Goal: Task Accomplishment & Management: Manage account settings

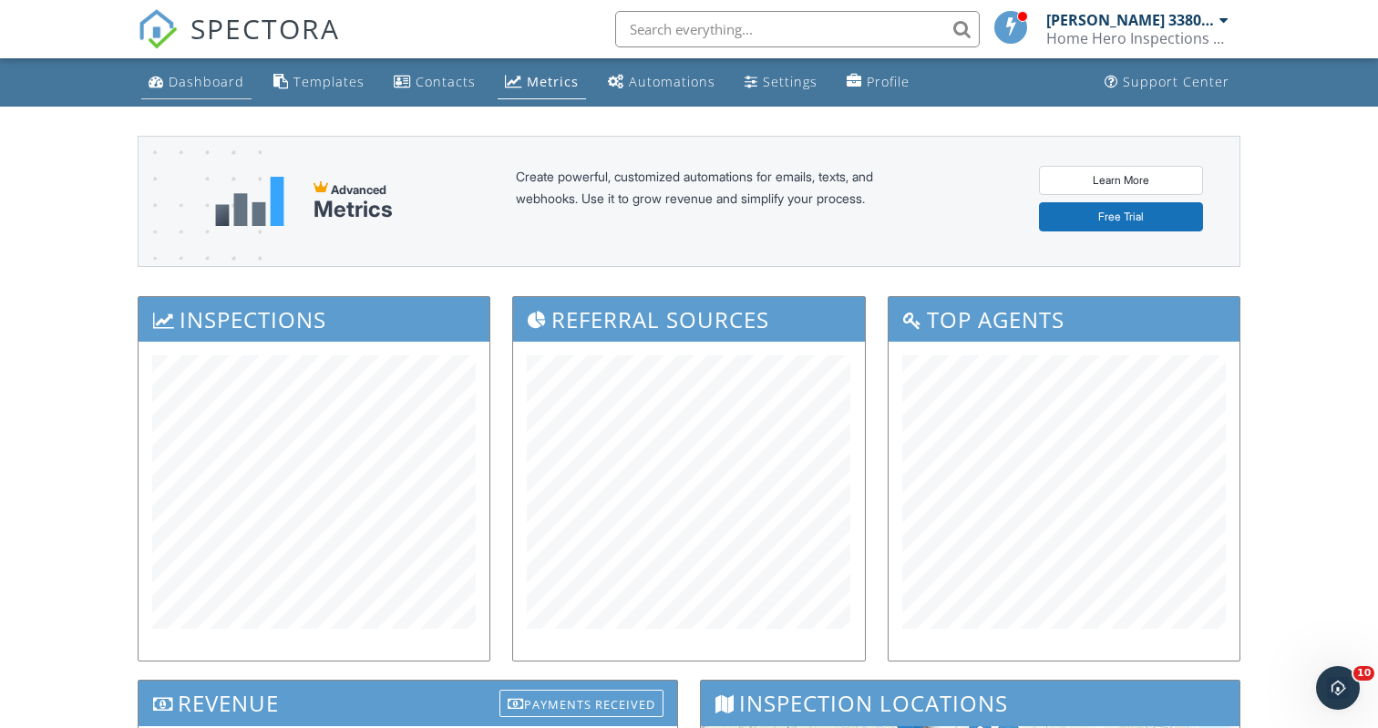
click at [207, 75] on div "Dashboard" at bounding box center [207, 81] width 76 height 17
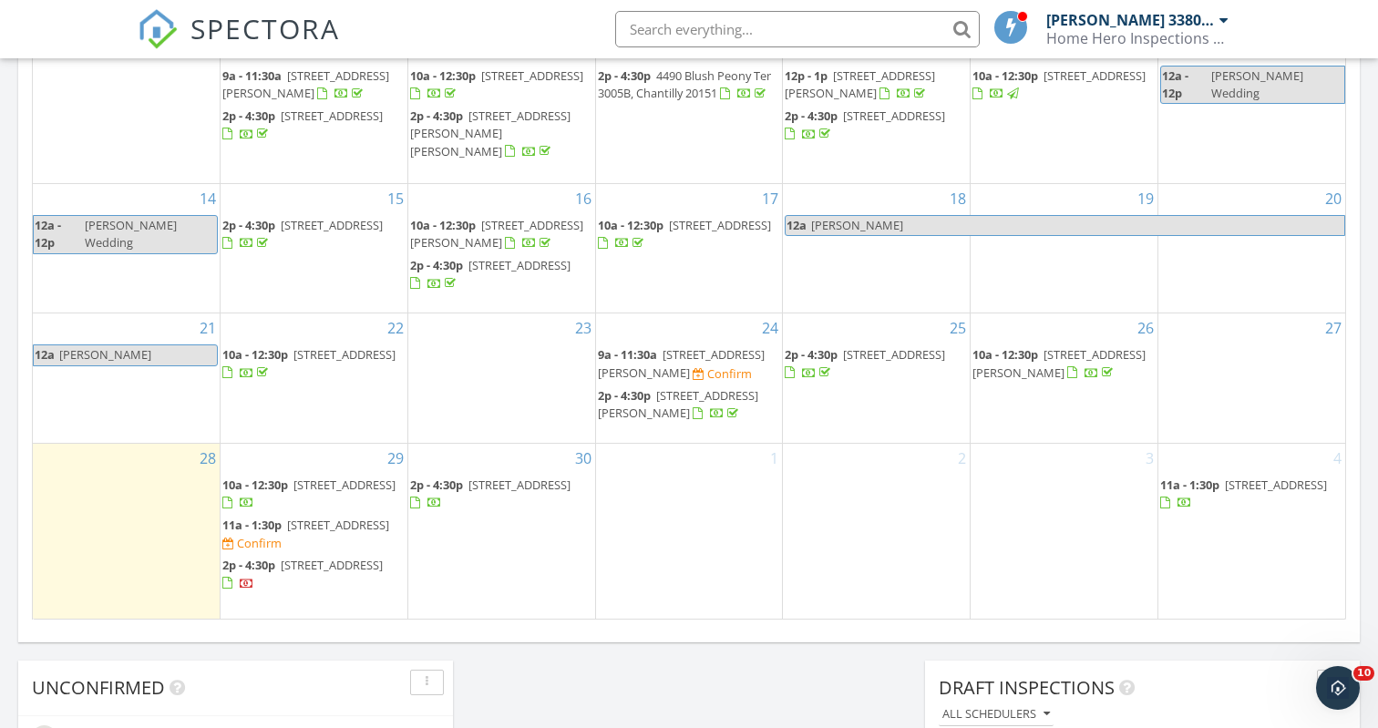
click at [703, 479] on div "1" at bounding box center [689, 531] width 187 height 175
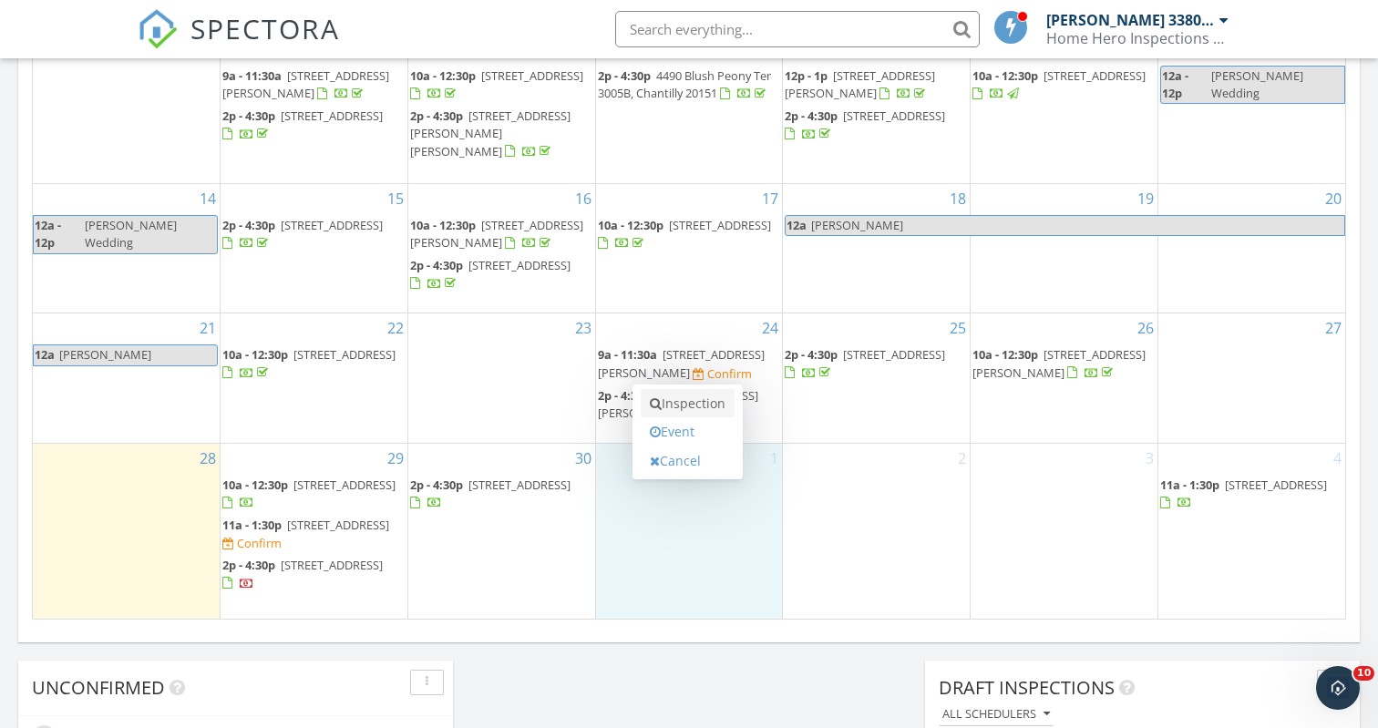
click at [688, 409] on link "Inspection" at bounding box center [688, 403] width 94 height 29
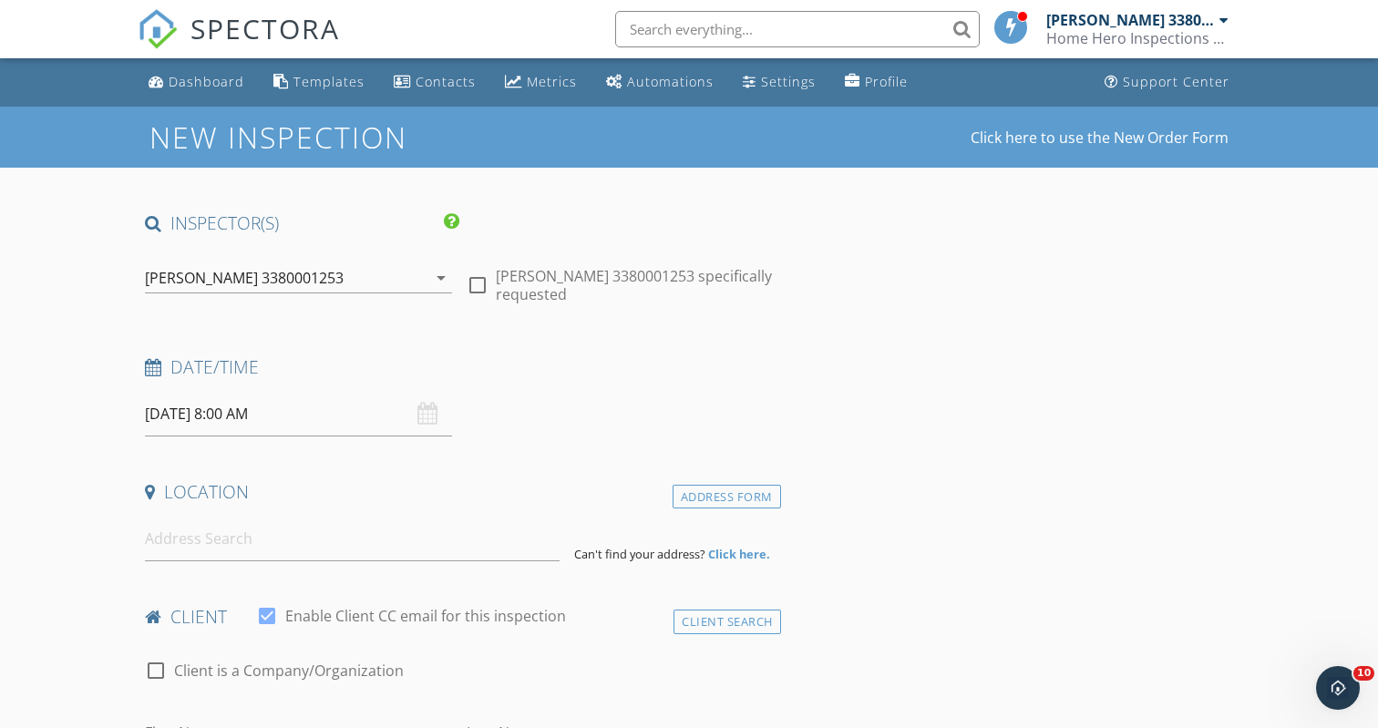
click at [259, 413] on input "10/01/2025 8:00 AM" at bounding box center [298, 414] width 307 height 45
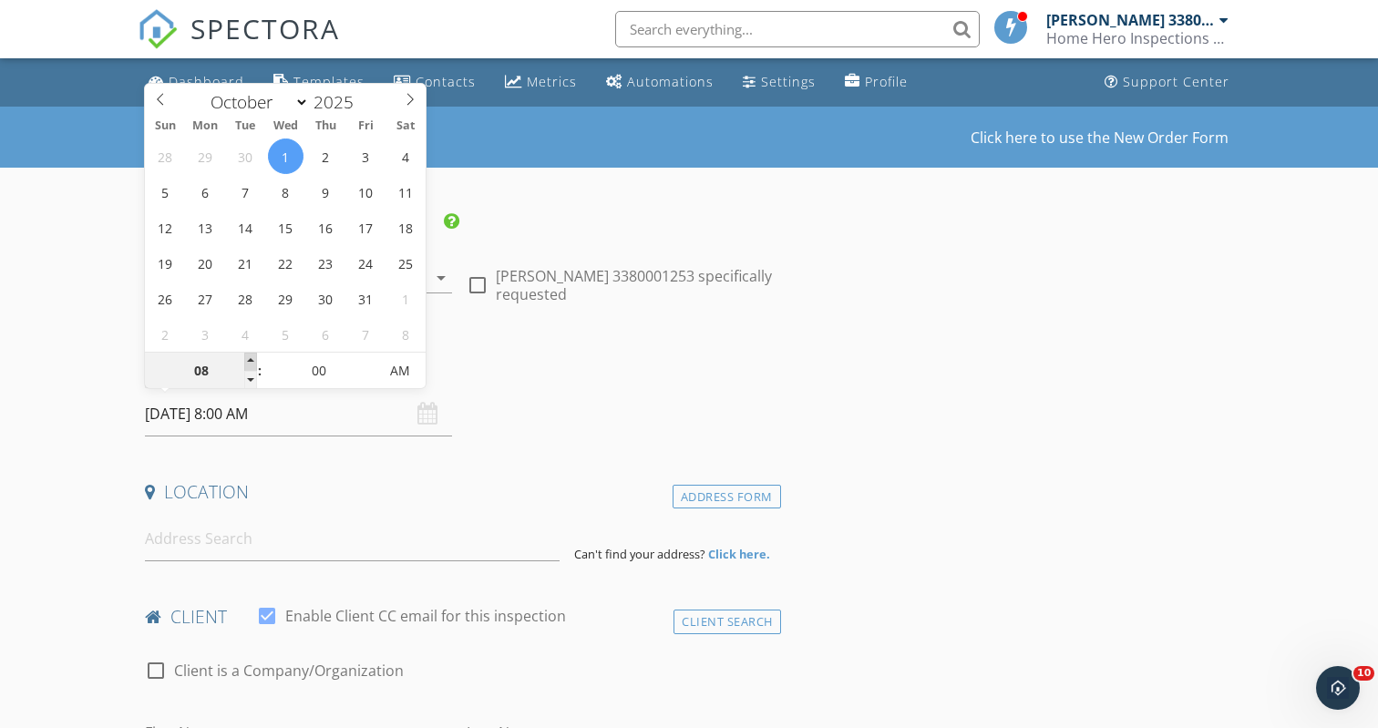
type input "09"
type input "10/01/2025 9:00 AM"
click at [251, 359] on span at bounding box center [250, 362] width 13 height 18
type input "10"
type input "[DATE] 10:00 AM"
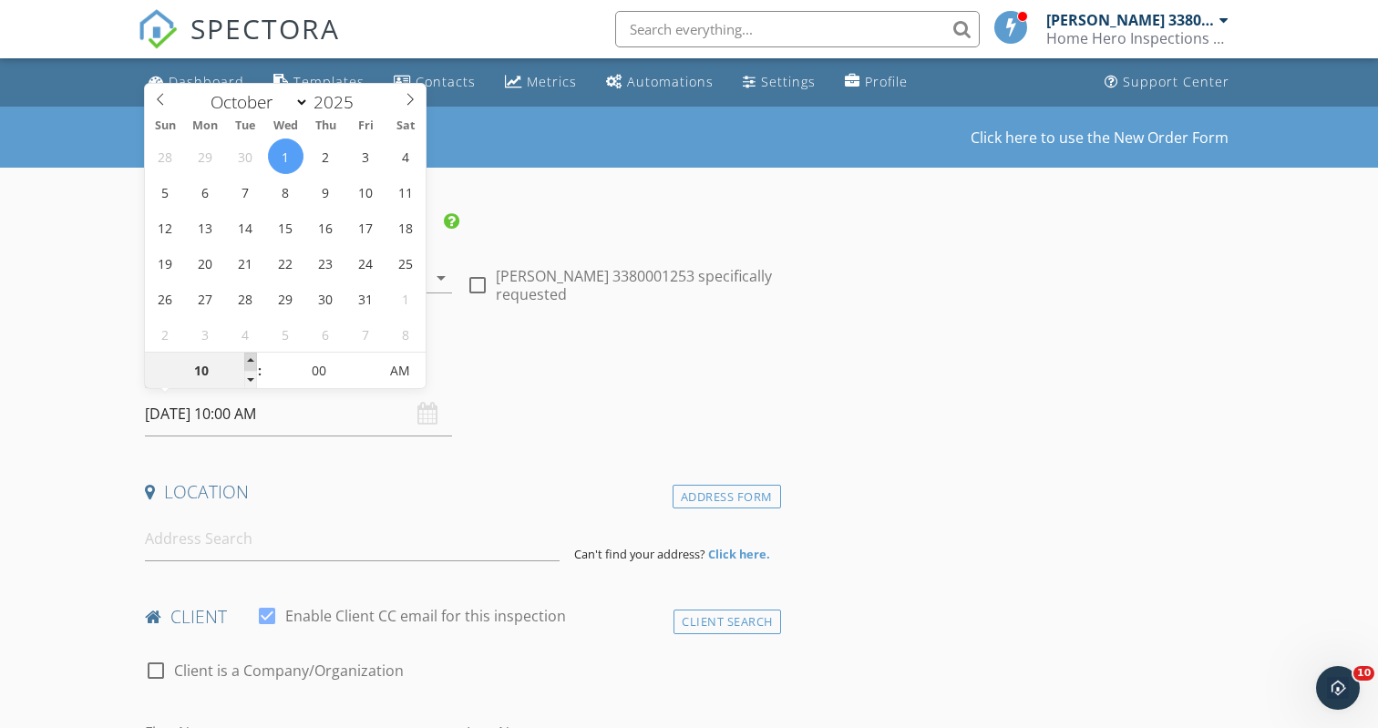
click at [251, 359] on span at bounding box center [250, 362] width 13 height 18
click at [199, 546] on input at bounding box center [352, 539] width 414 height 45
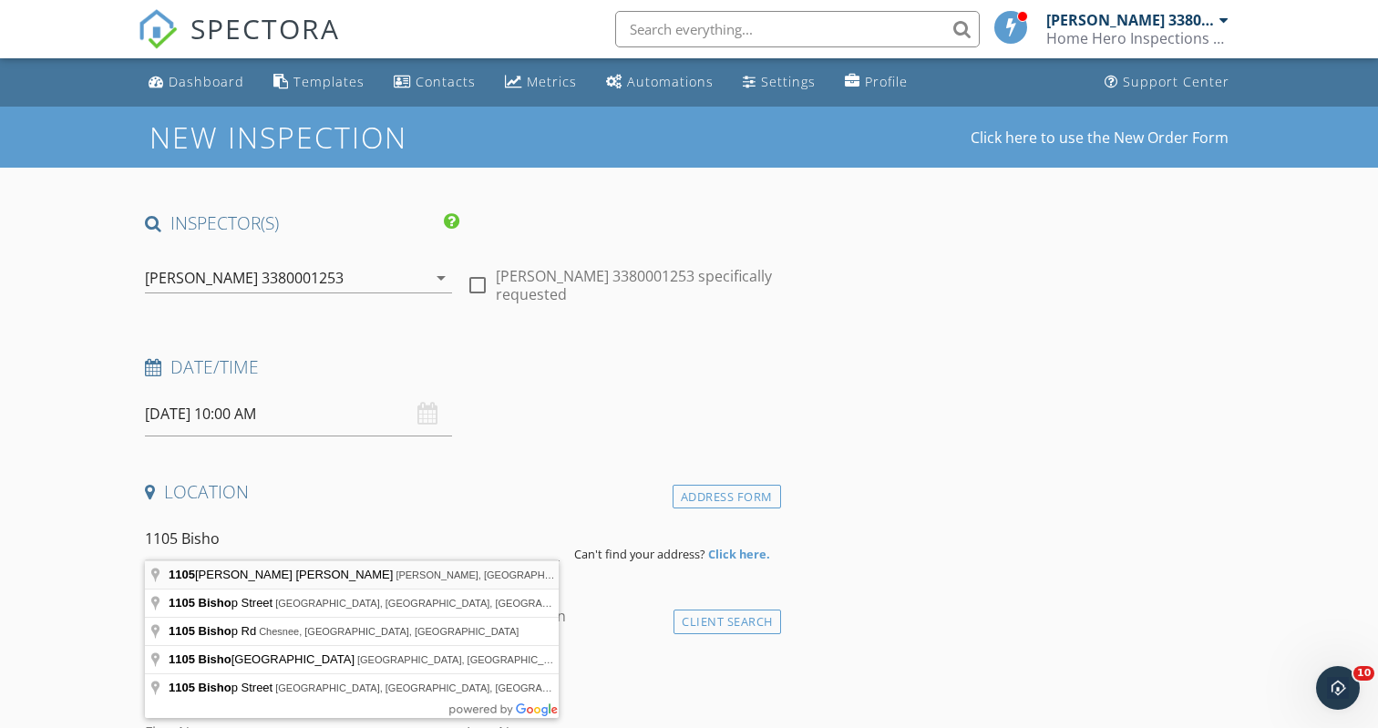
type input "1105 Bishop Meade Rd, Boyce, VA, USA"
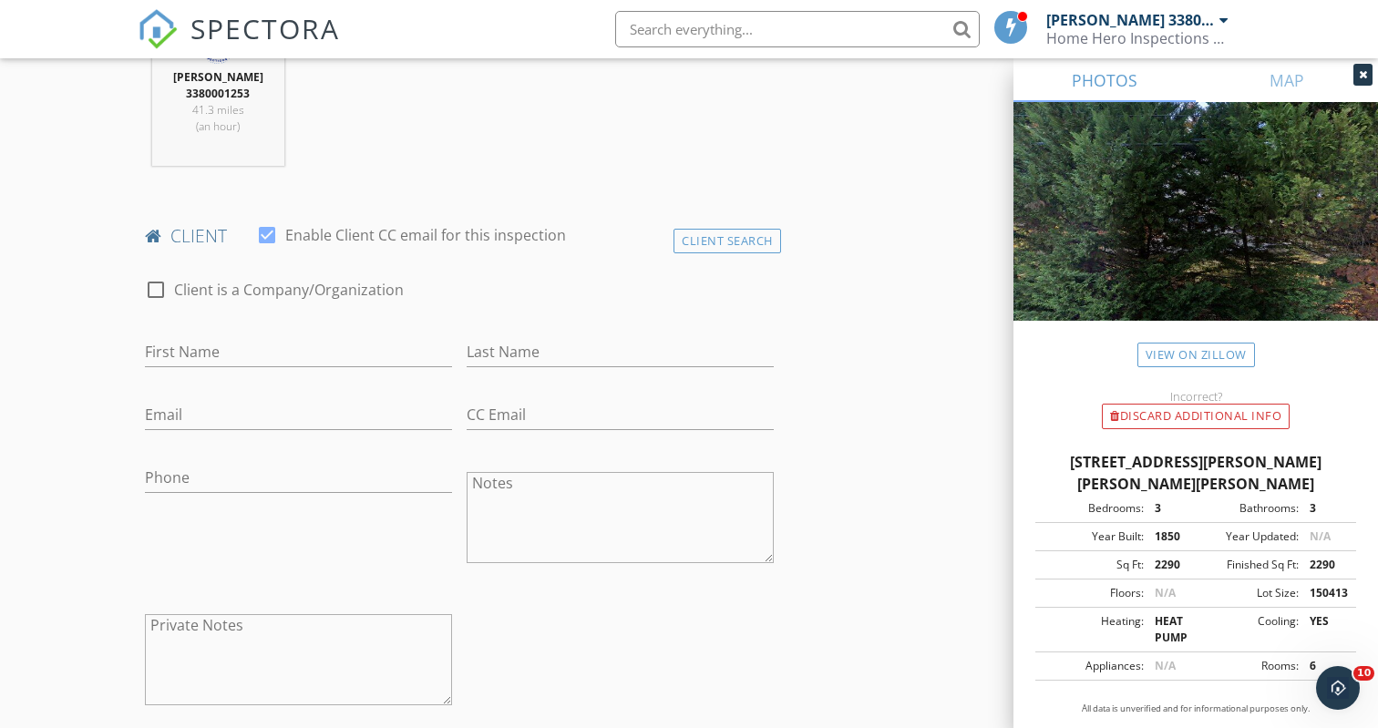
scroll to position [773, 0]
type input "Kathy"
type input "Holl"
type input "katharine.holl@gmail.com"
click at [168, 457] on div "Phone" at bounding box center [298, 478] width 307 height 59
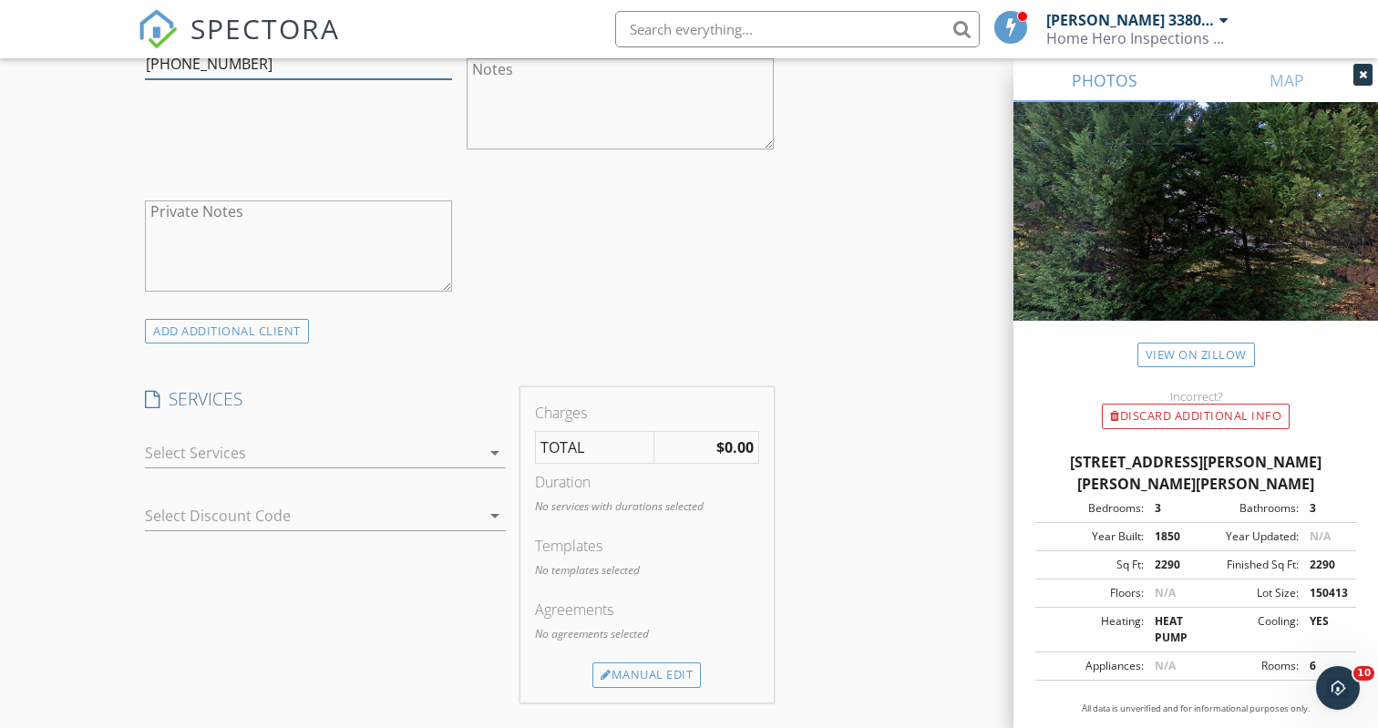
scroll to position [1186, 0]
type input "571-272-6897"
click at [498, 446] on icon "arrow_drop_down" at bounding box center [495, 451] width 22 height 22
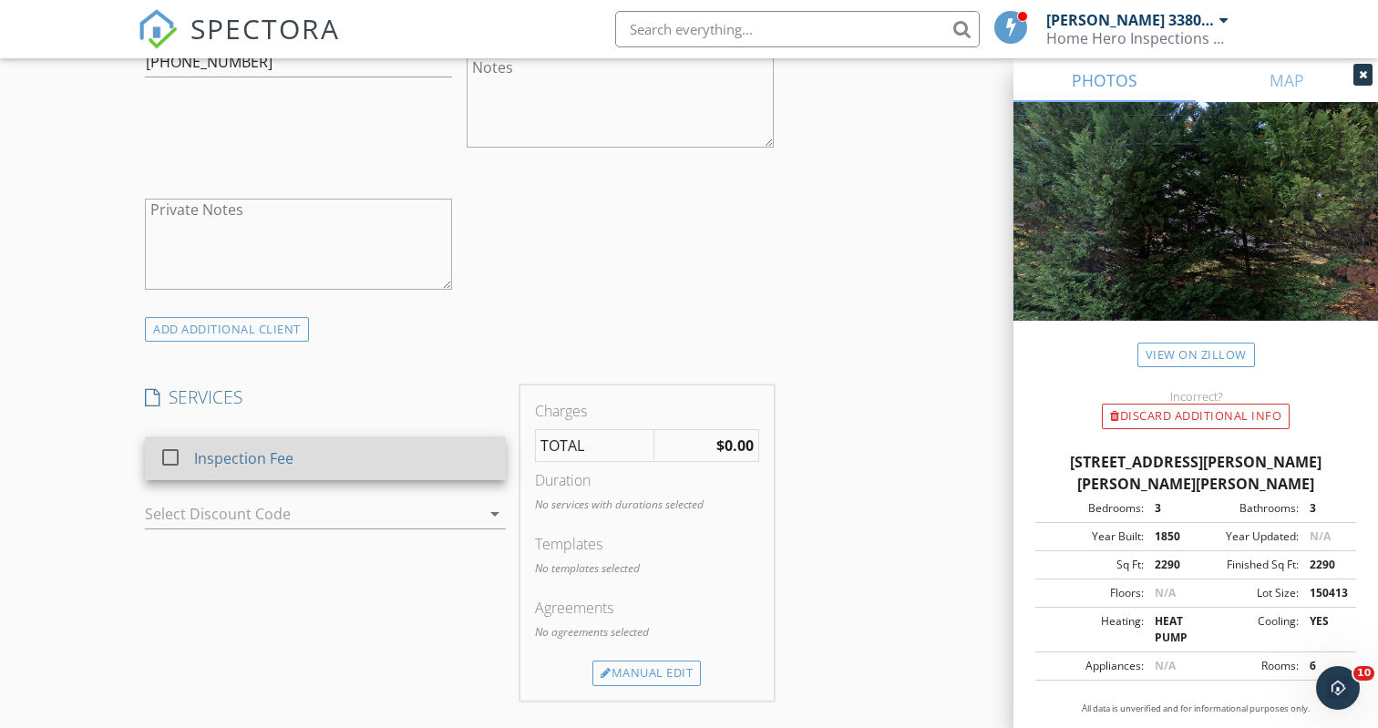
click at [181, 450] on div at bounding box center [170, 457] width 31 height 31
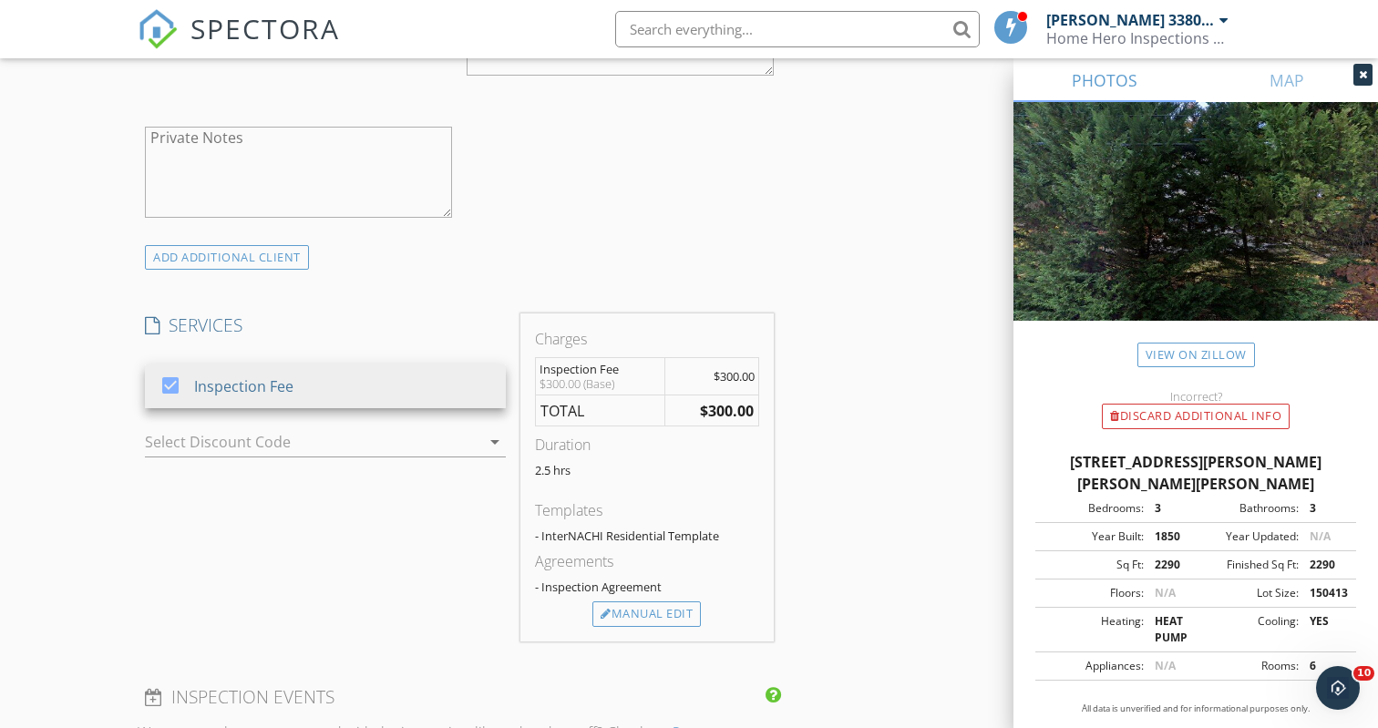
scroll to position [1257, 0]
click at [662, 609] on div "Manual Edit" at bounding box center [646, 614] width 108 height 26
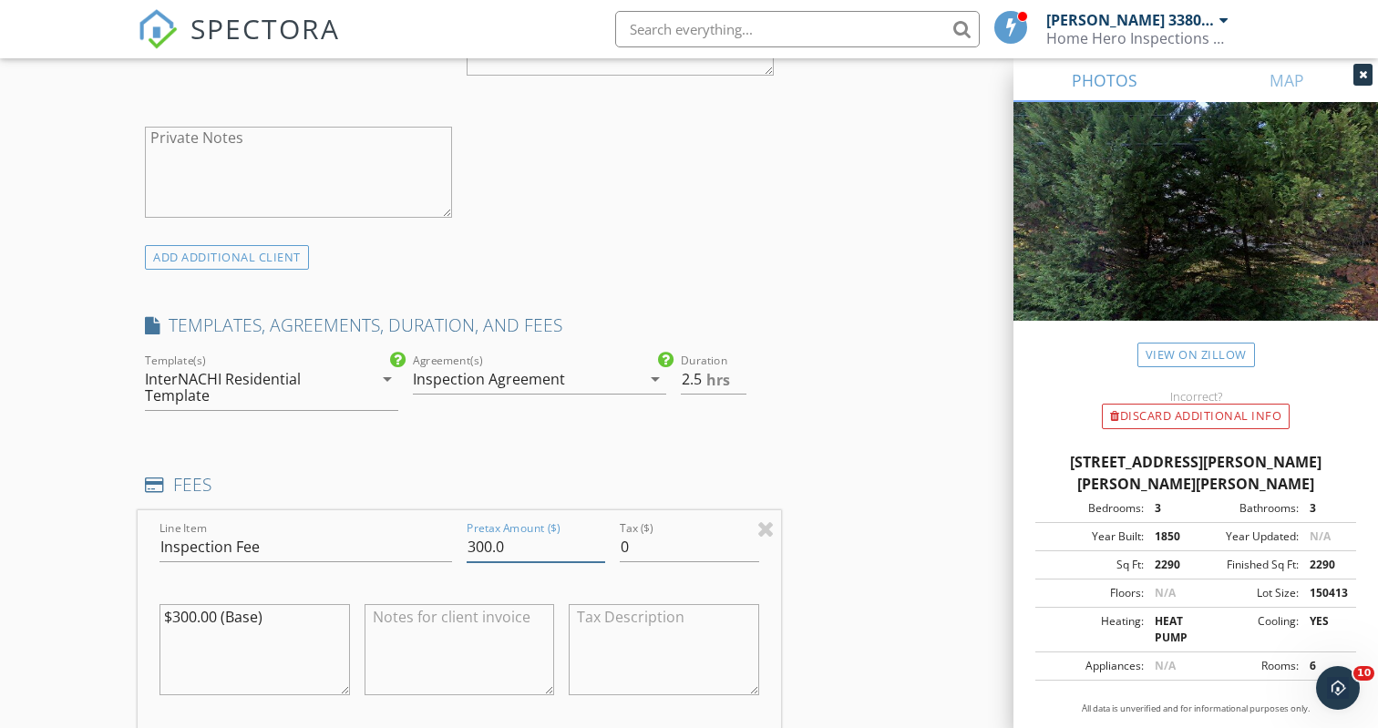
click at [494, 541] on input "300.0" at bounding box center [536, 547] width 139 height 30
type input "750.0"
click at [405, 623] on textarea at bounding box center [459, 649] width 190 height 91
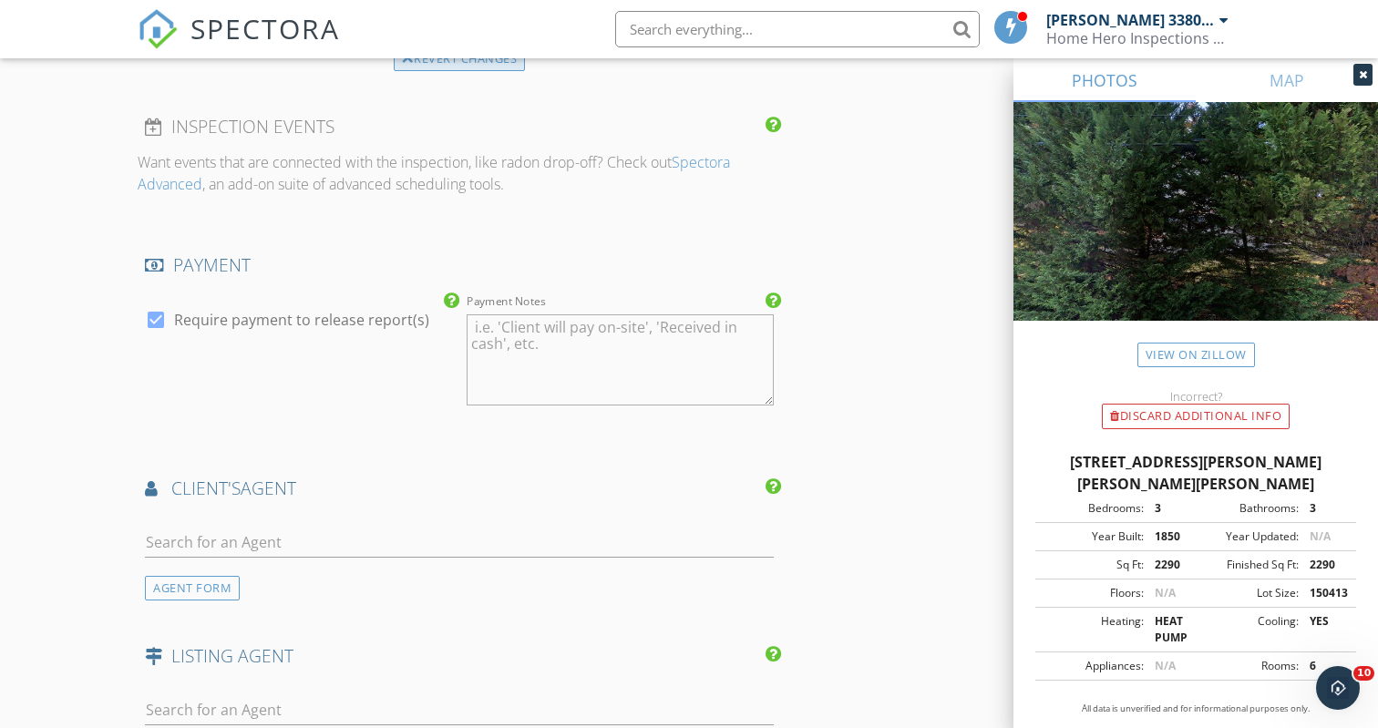
scroll to position [2037, 0]
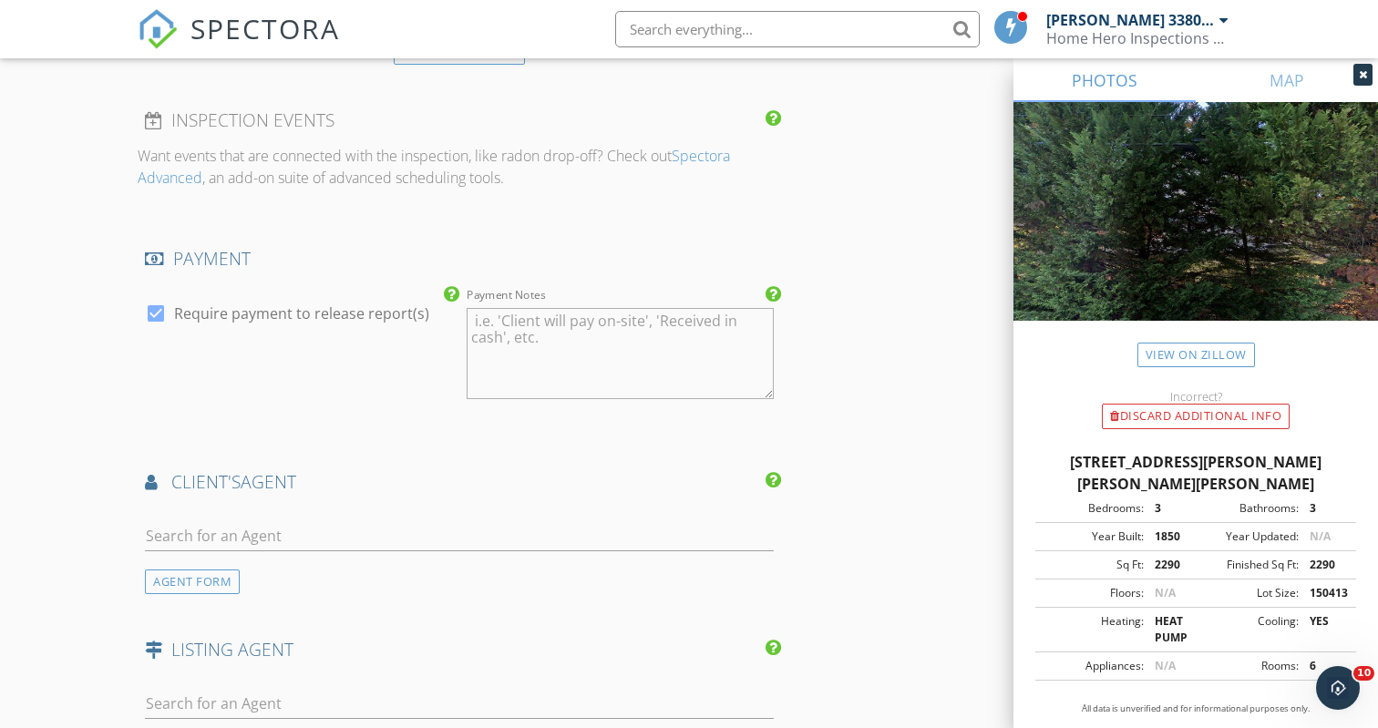
type textarea "$750 Home Inspection 3005 Sq Ft ($550), w/Crawlspace ($100), 175 years old ($10…"
click at [195, 527] on input "text" at bounding box center [459, 536] width 629 height 30
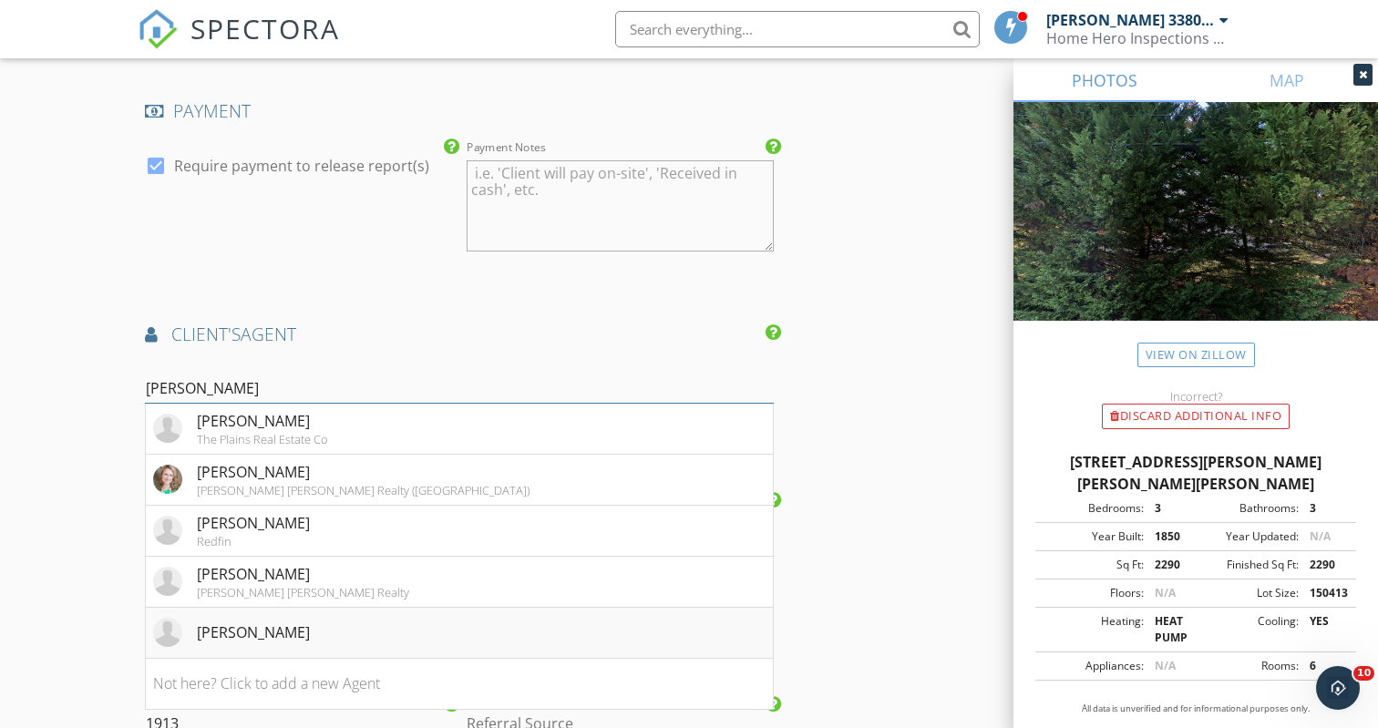
scroll to position [2184, 0]
type input "Jen"
click at [293, 585] on div "Pearson Smith Realty" at bounding box center [303, 592] width 212 height 15
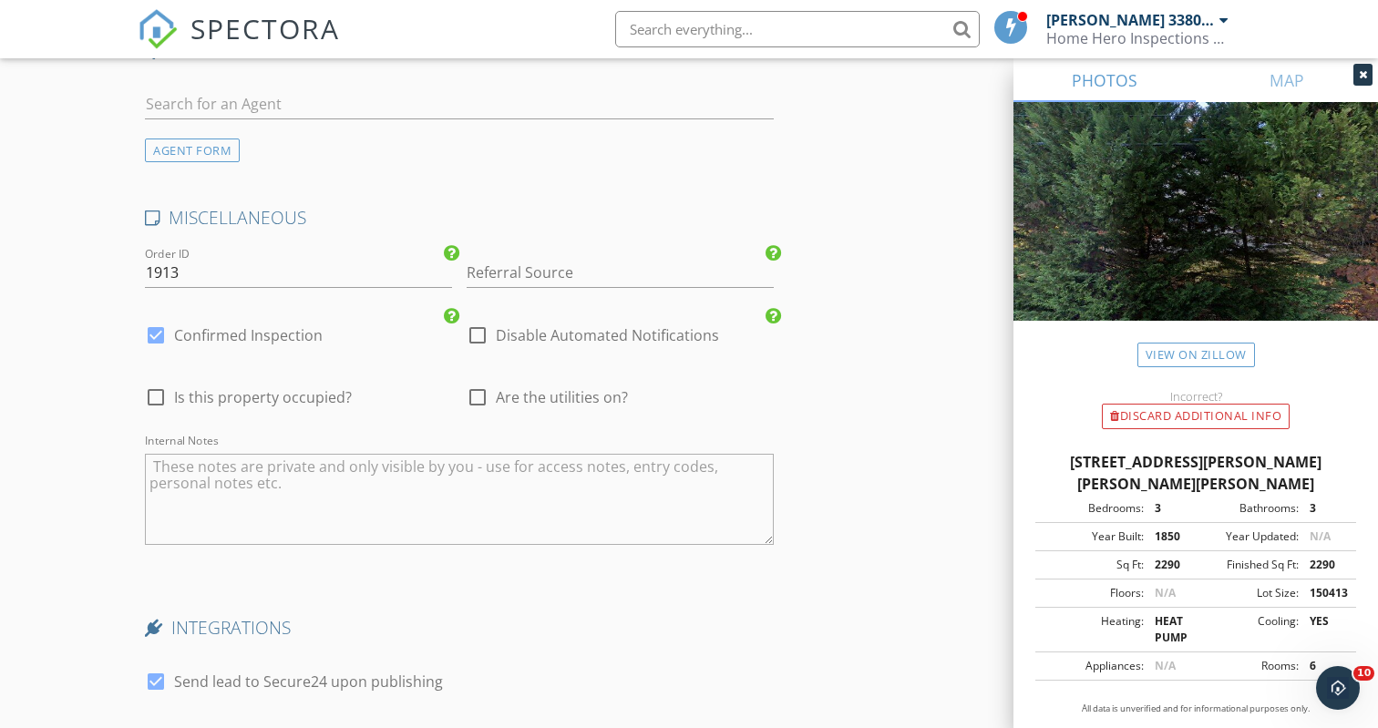
scroll to position [3035, 0]
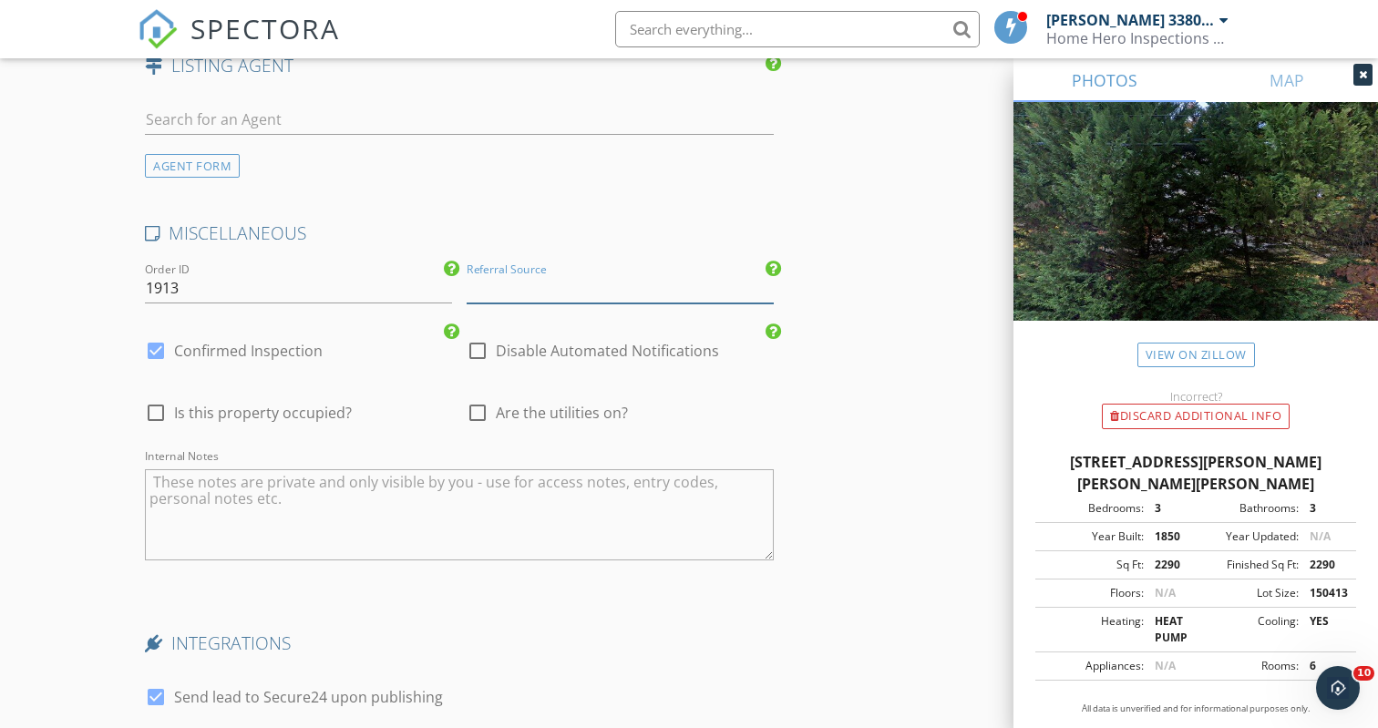
click at [488, 286] on input "Referral Source" at bounding box center [620, 288] width 307 height 30
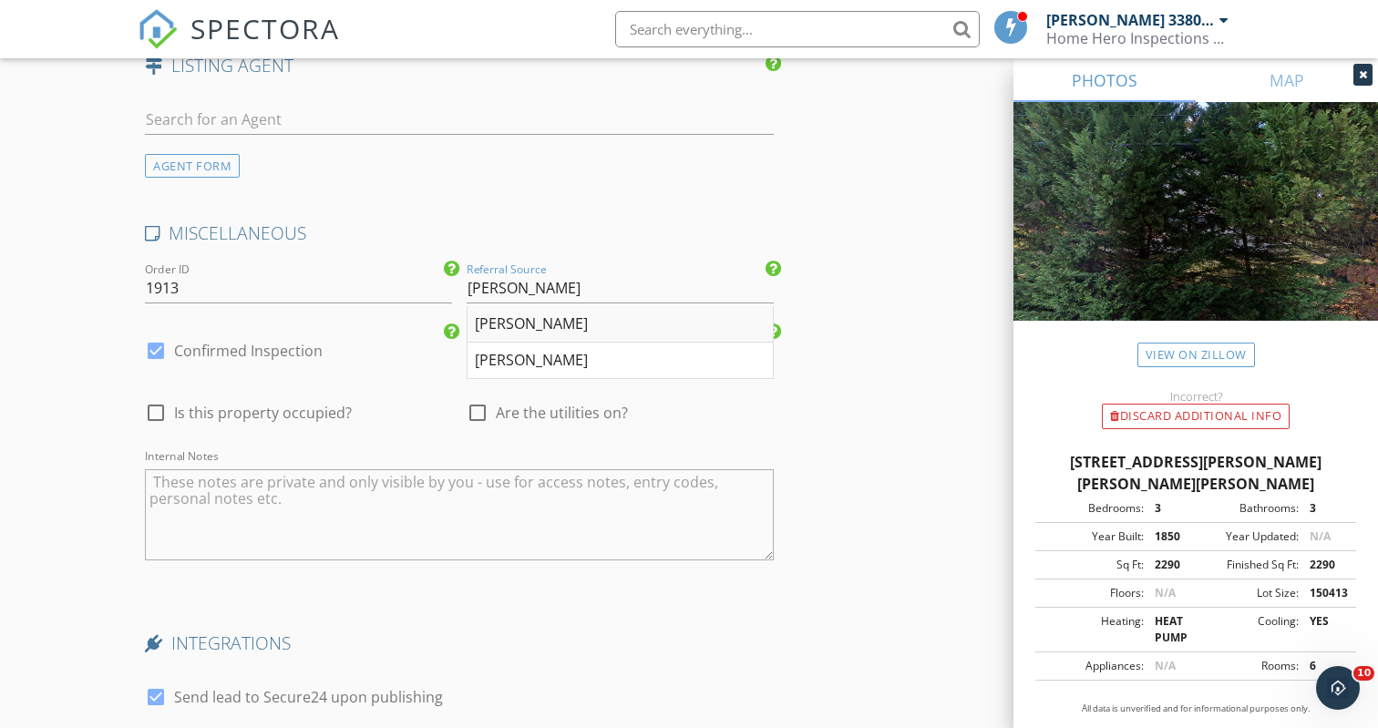
click at [534, 312] on div "Jen Kitner" at bounding box center [619, 324] width 305 height 36
type input "Jen Kitner"
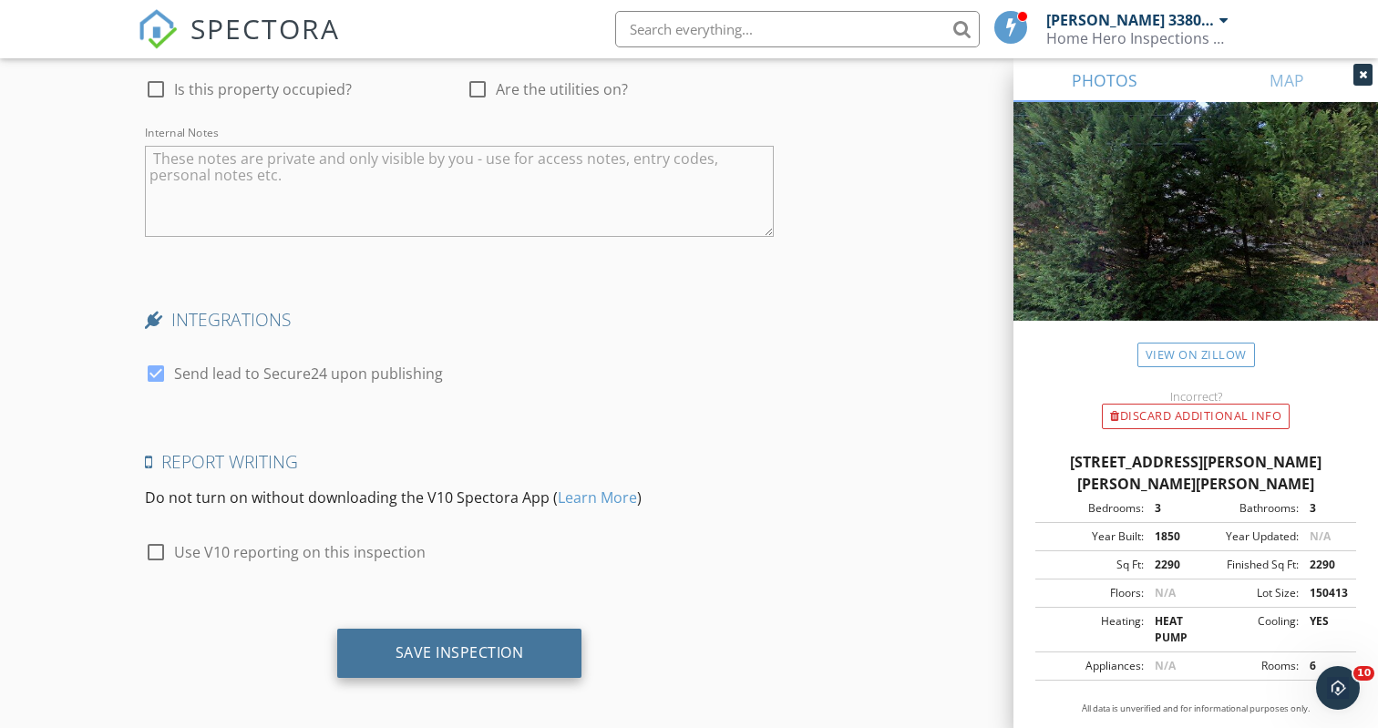
scroll to position [3358, 0]
click at [528, 631] on div "Save Inspection" at bounding box center [459, 654] width 245 height 49
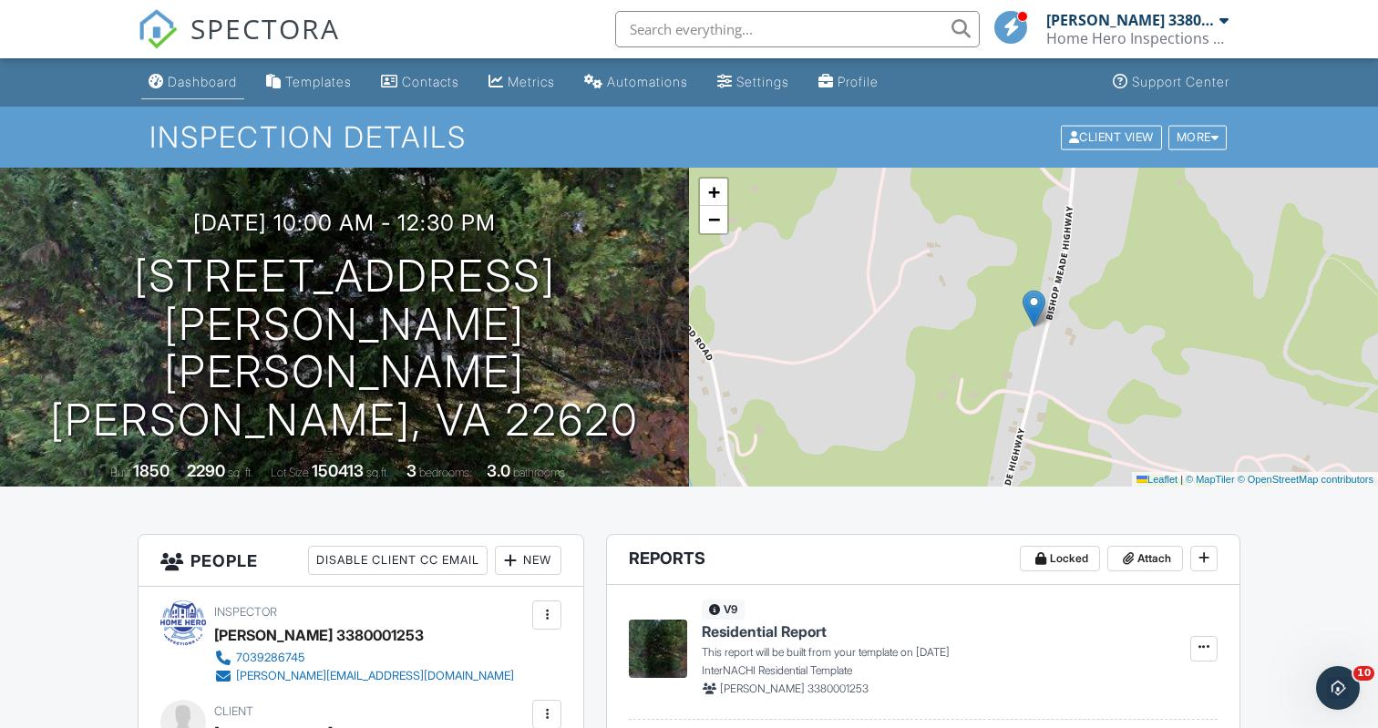
click at [200, 82] on div "Dashboard" at bounding box center [202, 81] width 69 height 15
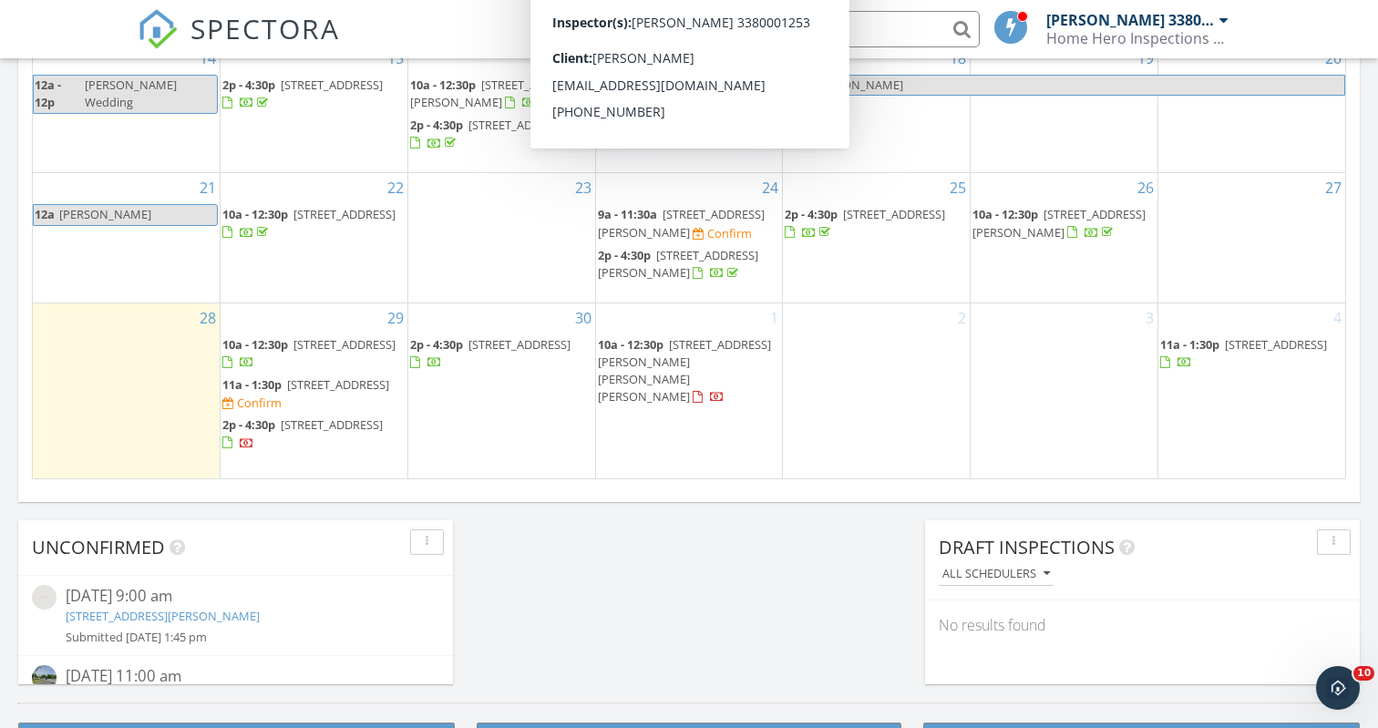
scroll to position [1206, 0]
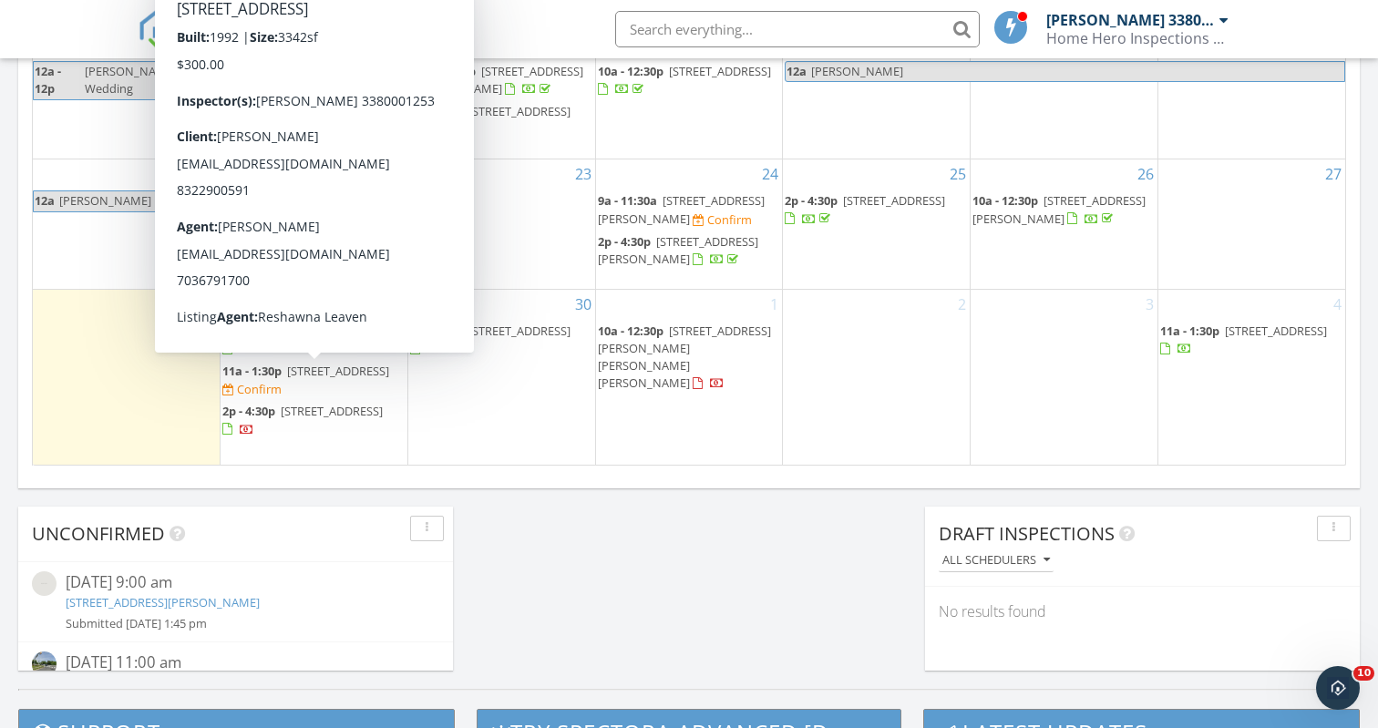
click at [287, 379] on span "[STREET_ADDRESS]" at bounding box center [338, 371] width 102 height 16
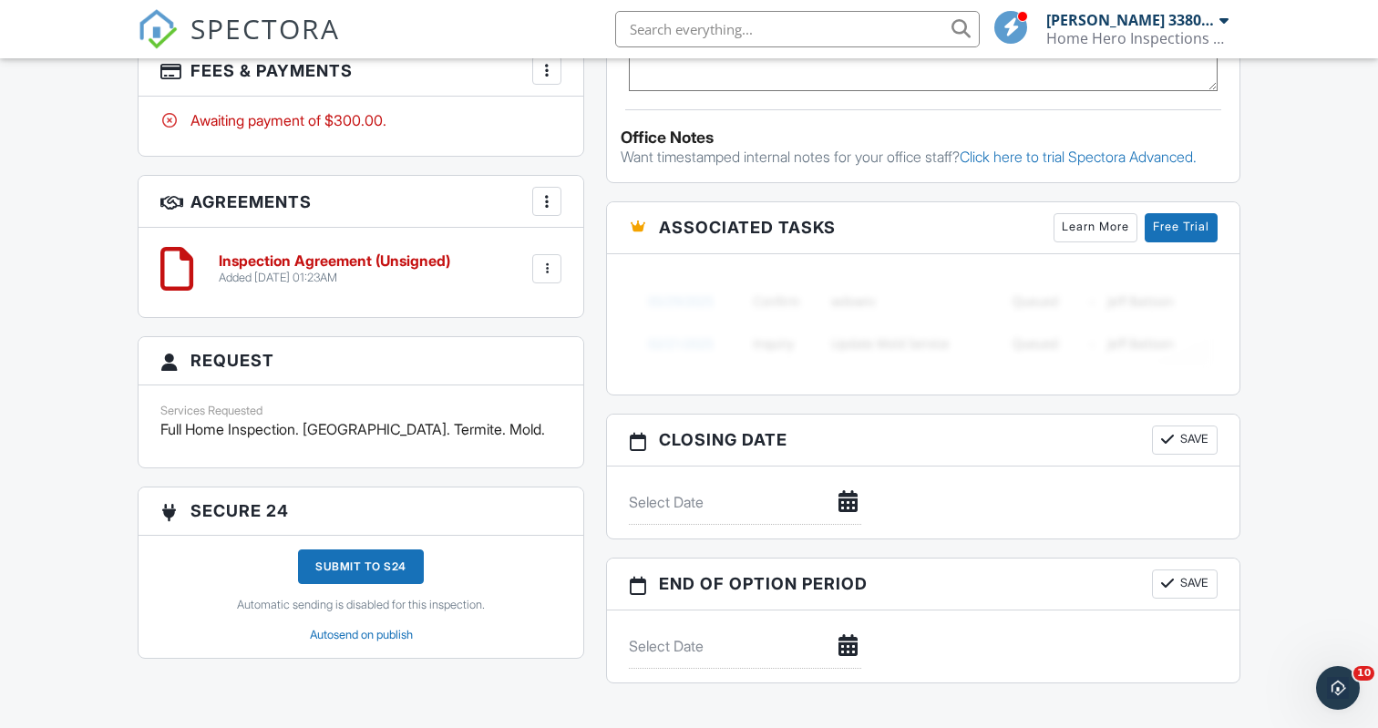
scroll to position [1477, 0]
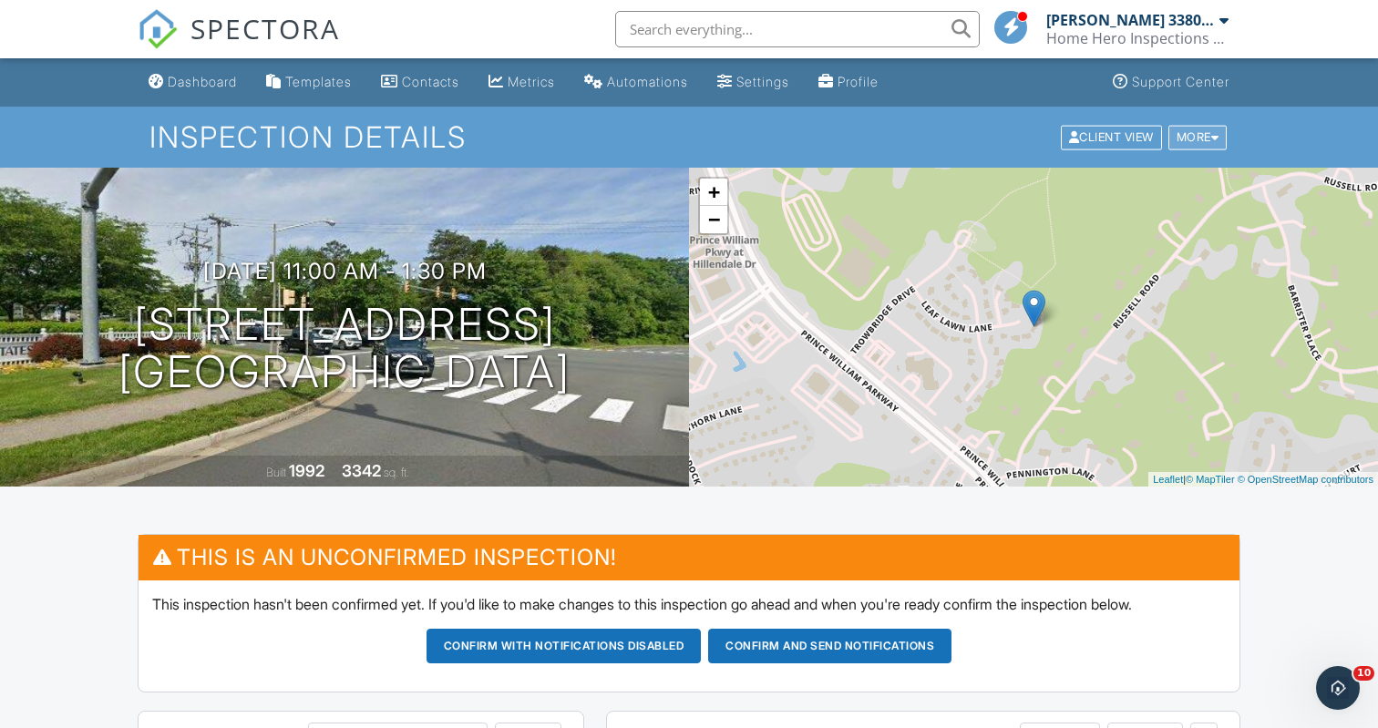
click at [1216, 136] on div at bounding box center [1215, 137] width 8 height 12
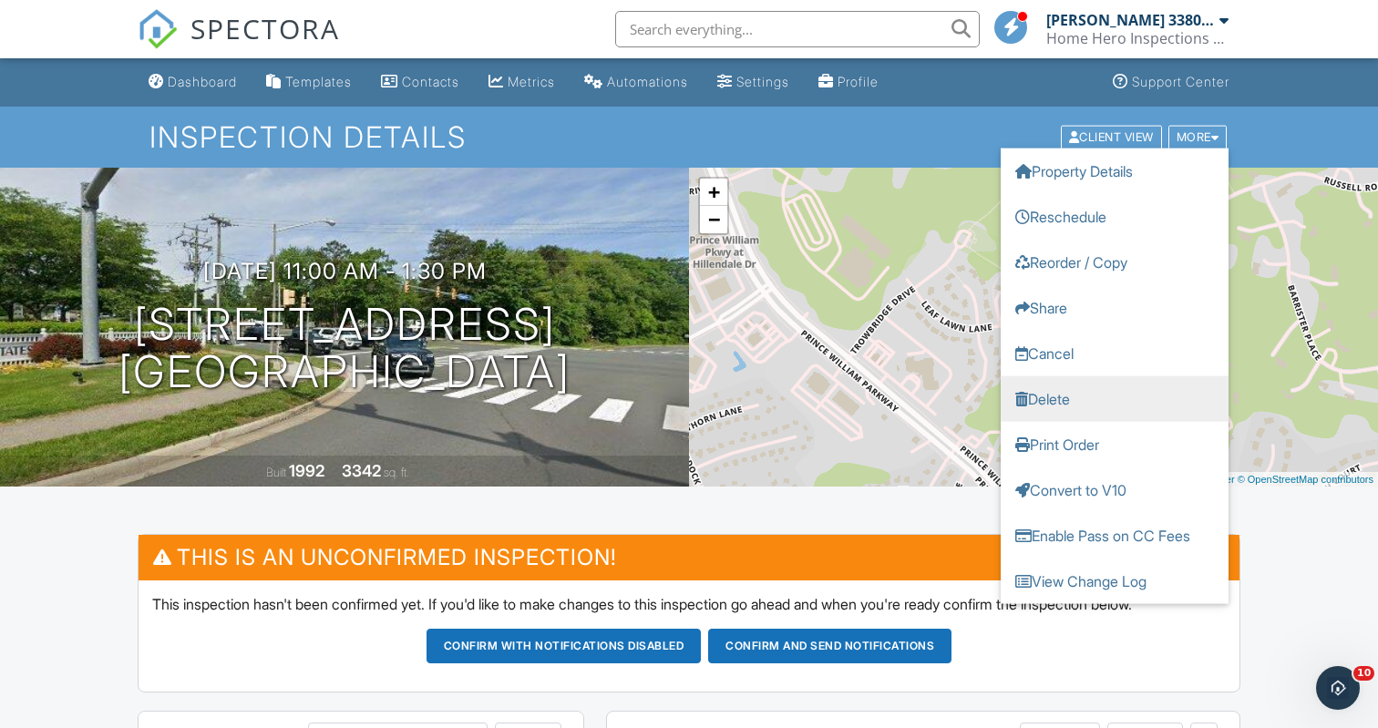
click at [1064, 397] on link "Delete" at bounding box center [1115, 398] width 228 height 46
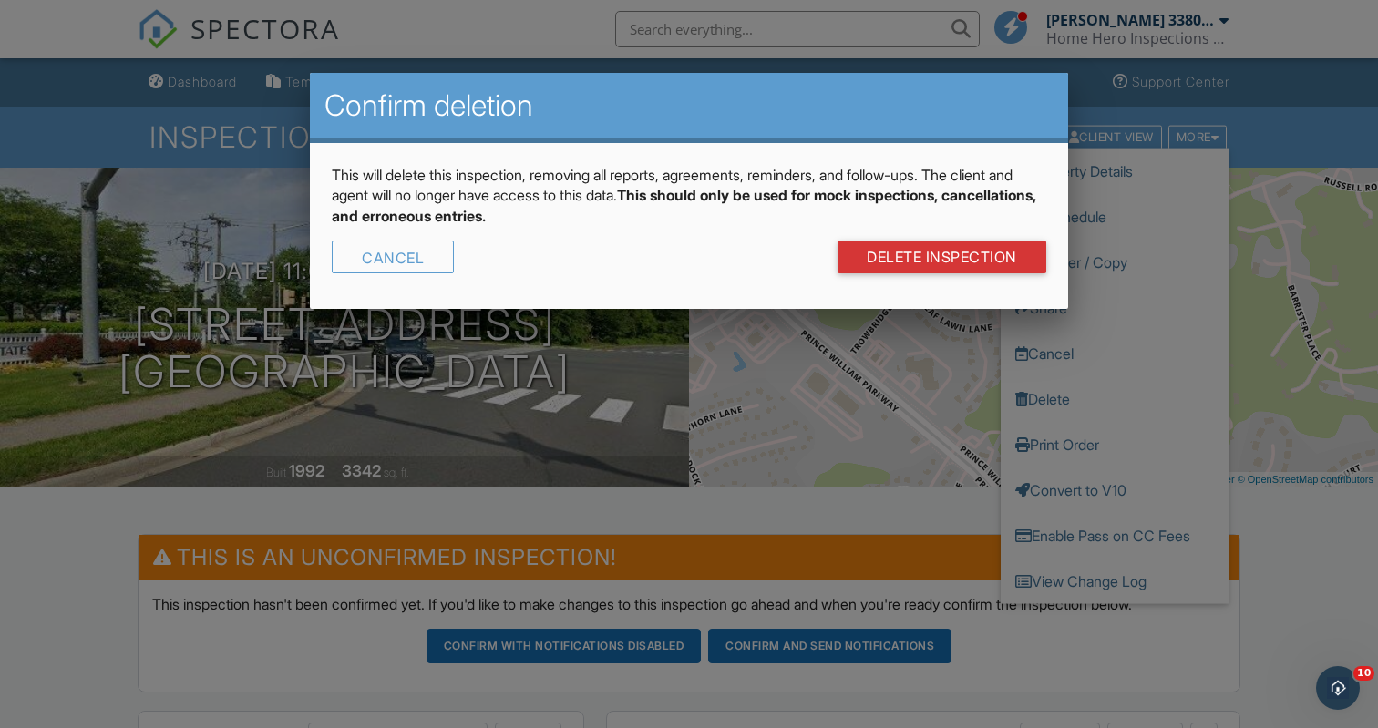
click at [913, 403] on div at bounding box center [689, 364] width 1378 height 910
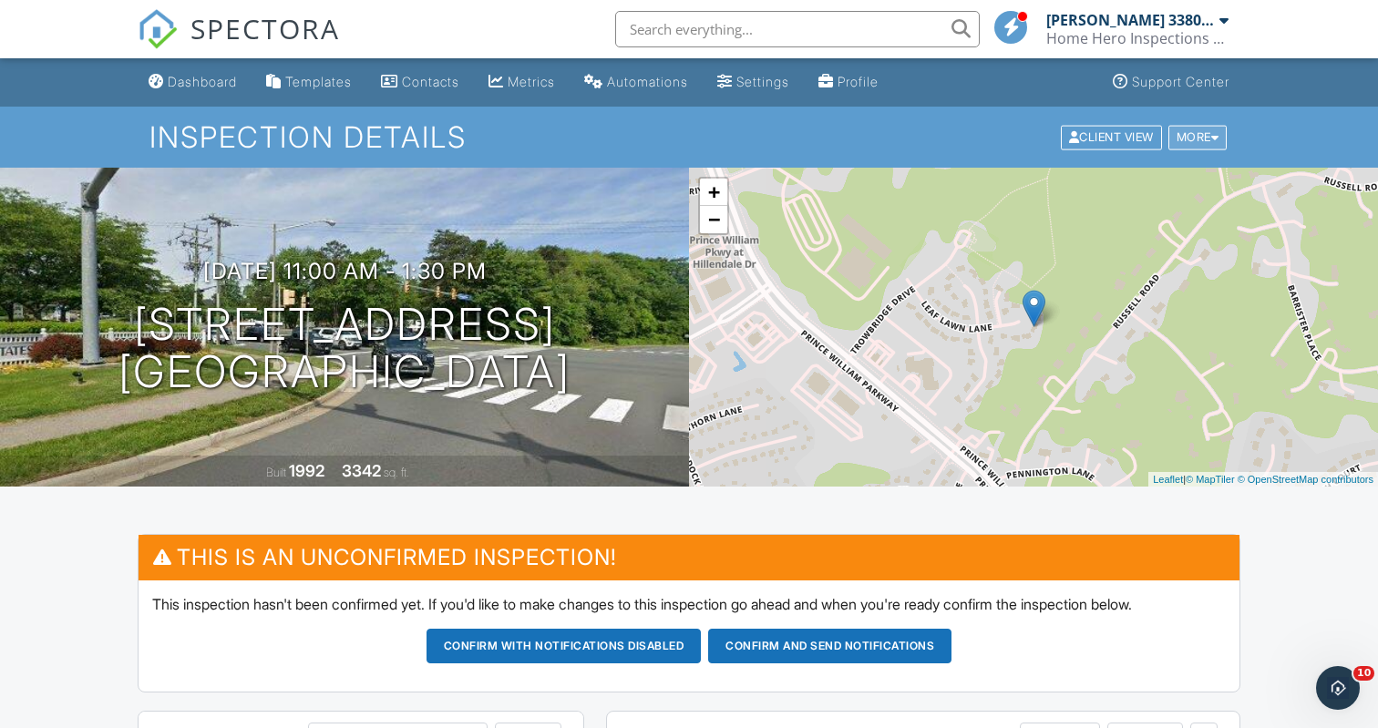
click at [1206, 138] on div "More" at bounding box center [1197, 137] width 59 height 25
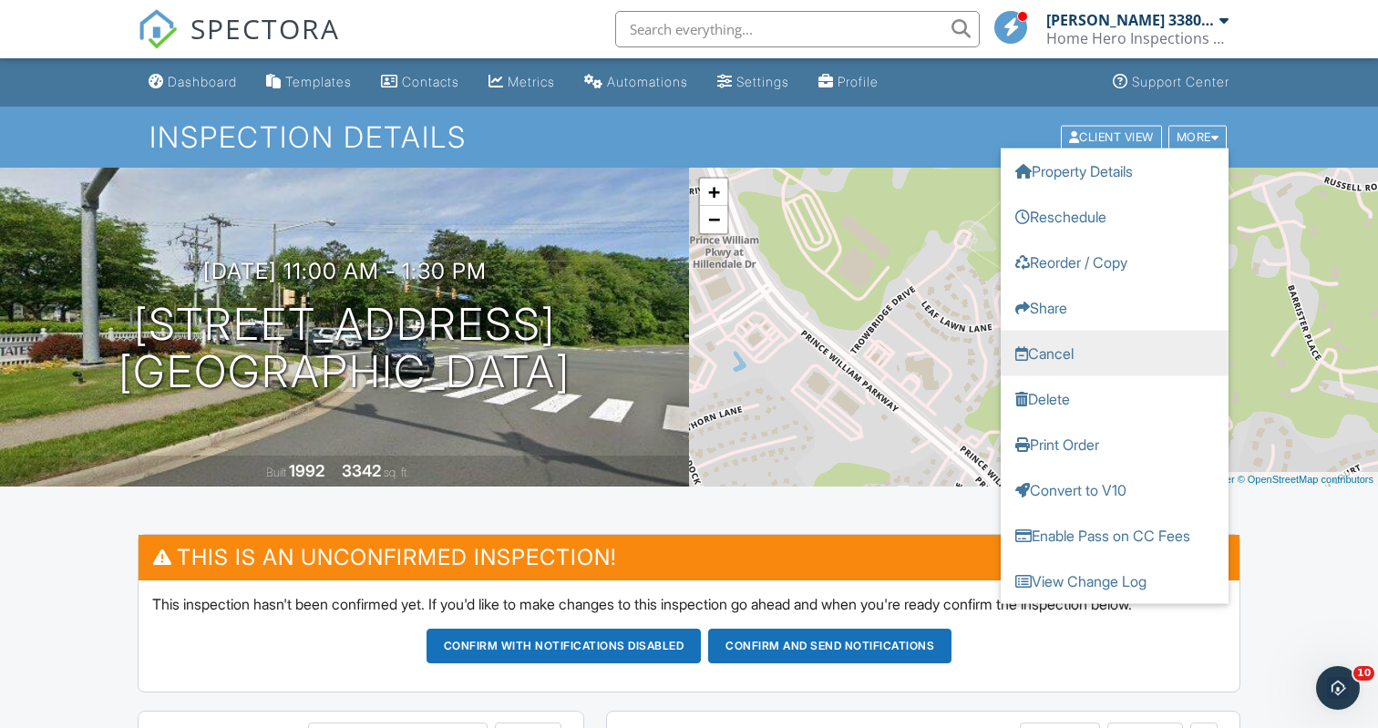
click at [1070, 350] on link "Cancel" at bounding box center [1115, 353] width 228 height 46
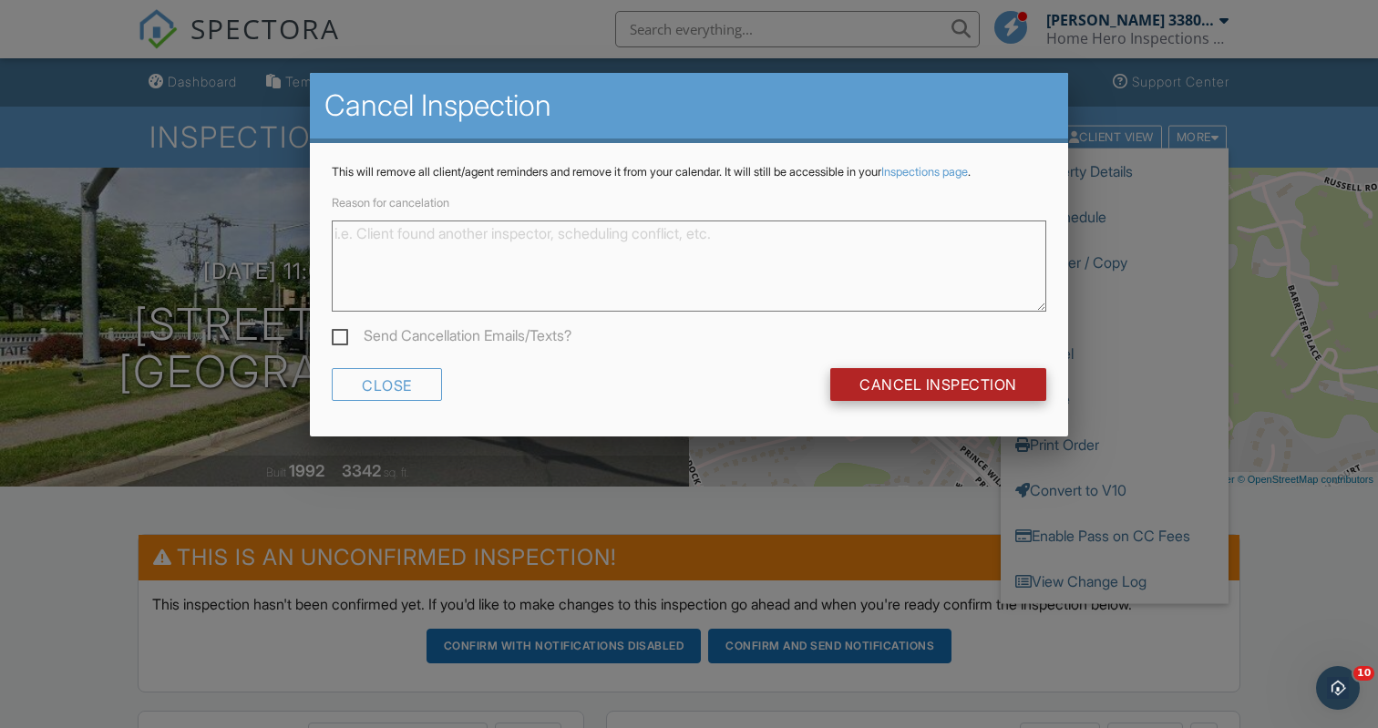
click at [962, 380] on input "Cancel Inspection" at bounding box center [938, 384] width 216 height 33
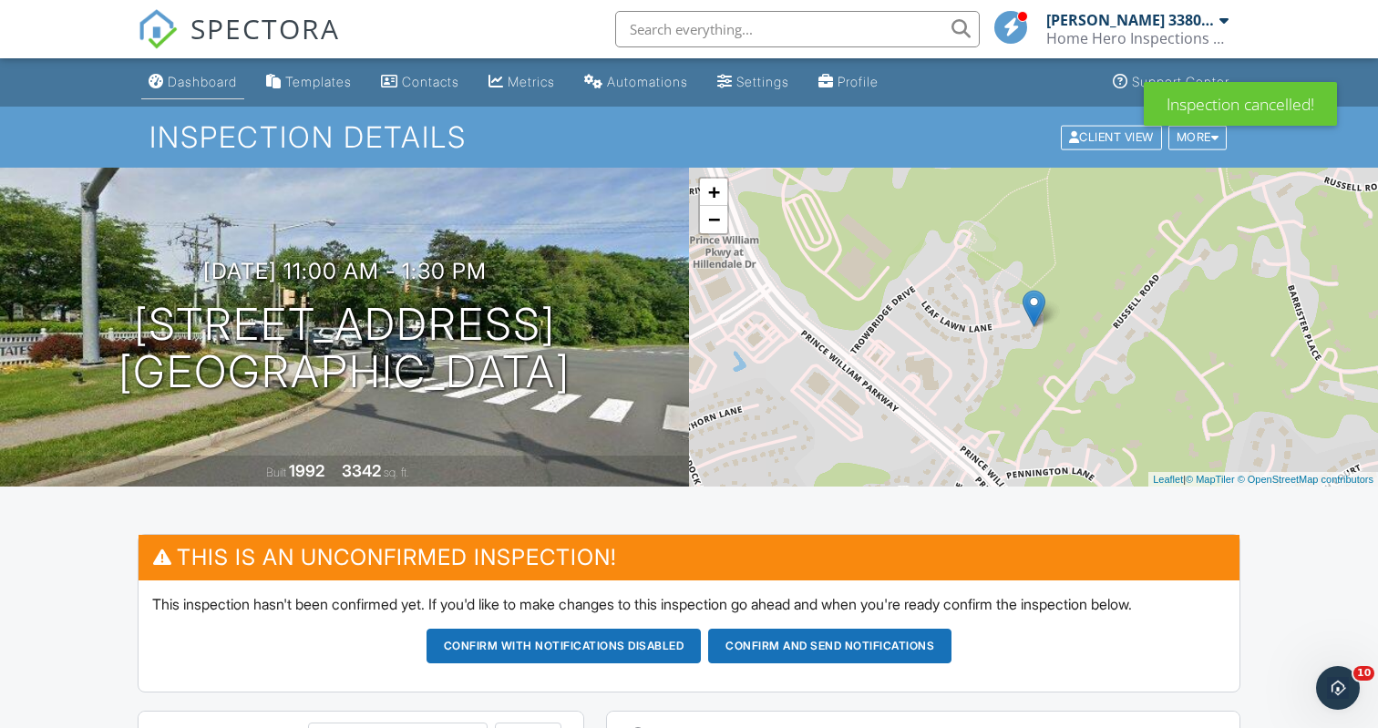
click at [219, 76] on div "Dashboard" at bounding box center [202, 81] width 69 height 15
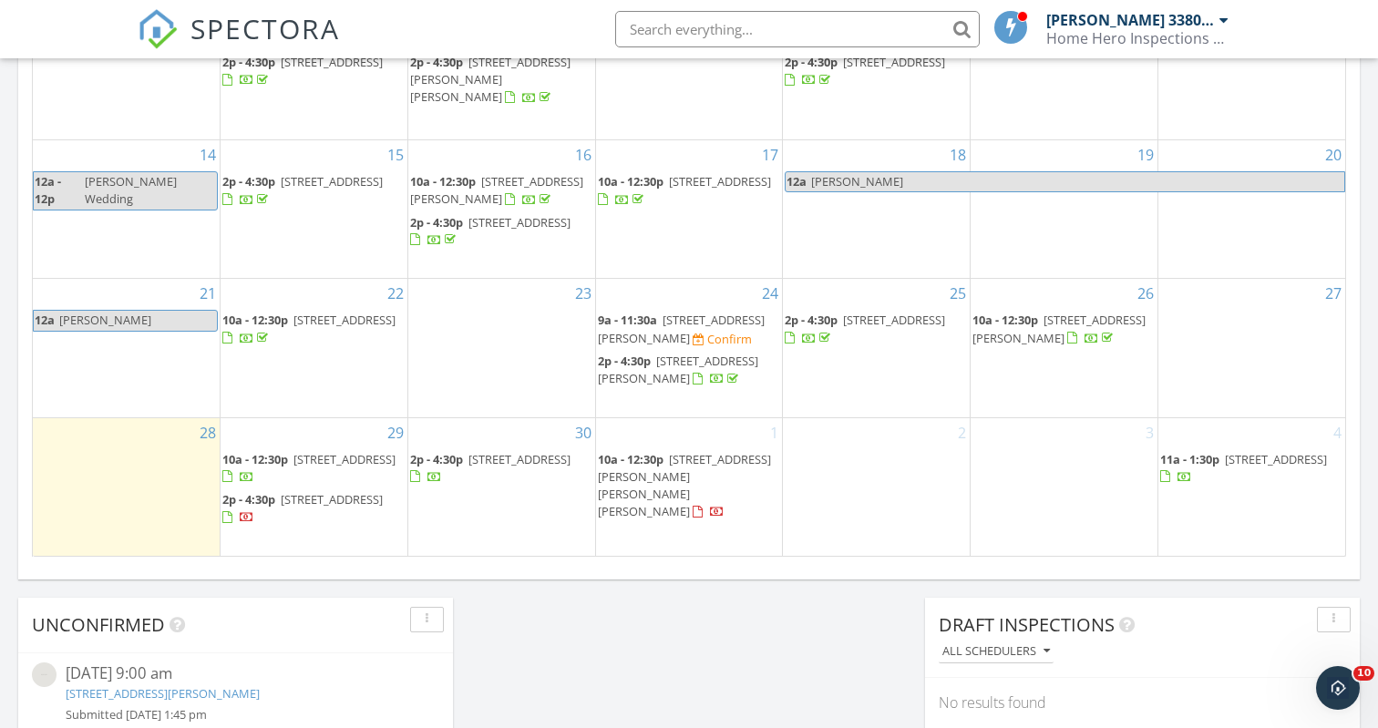
scroll to position [1130, 0]
